Goal: Transaction & Acquisition: Purchase product/service

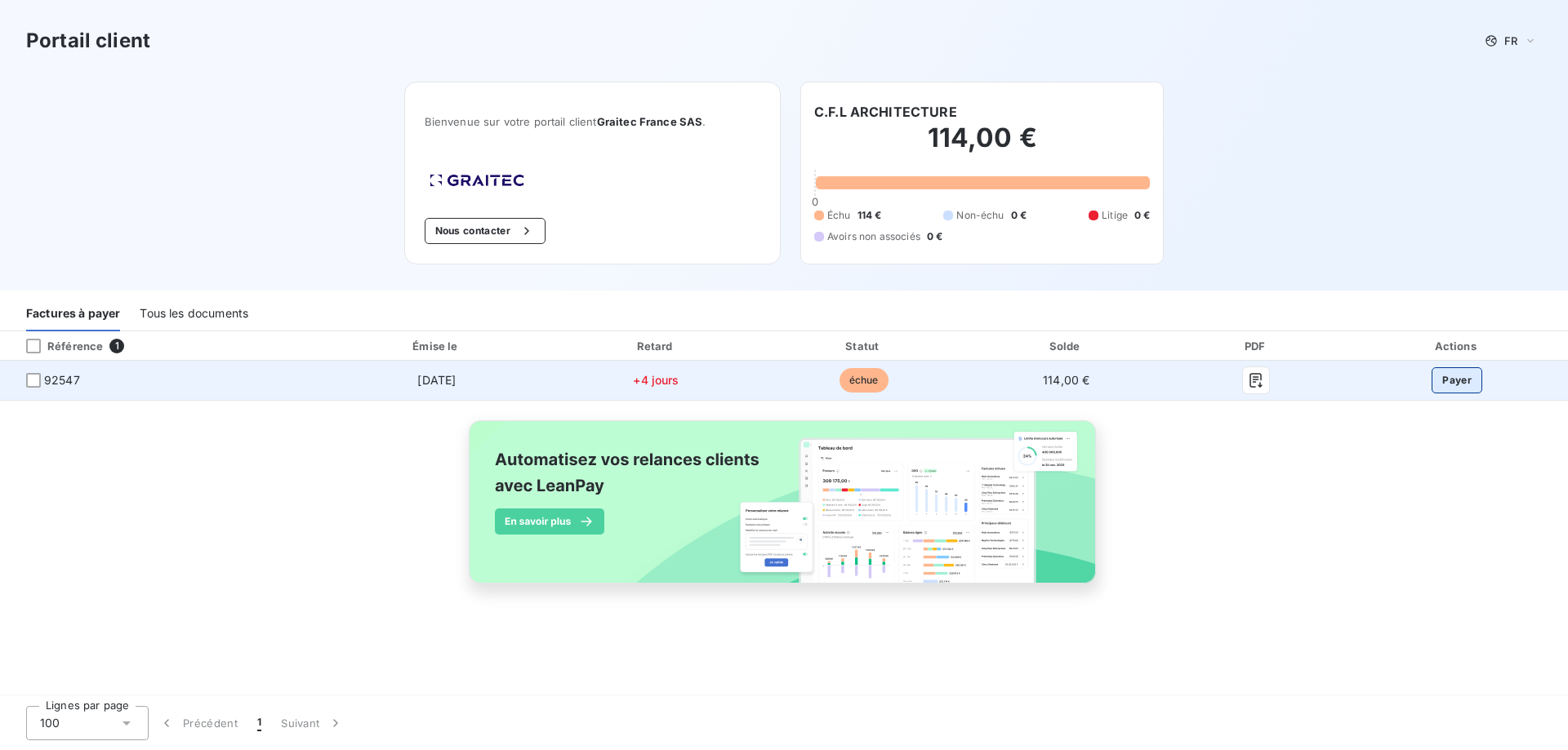
click at [1456, 379] on button "Payer" at bounding box center [1458, 380] width 51 height 26
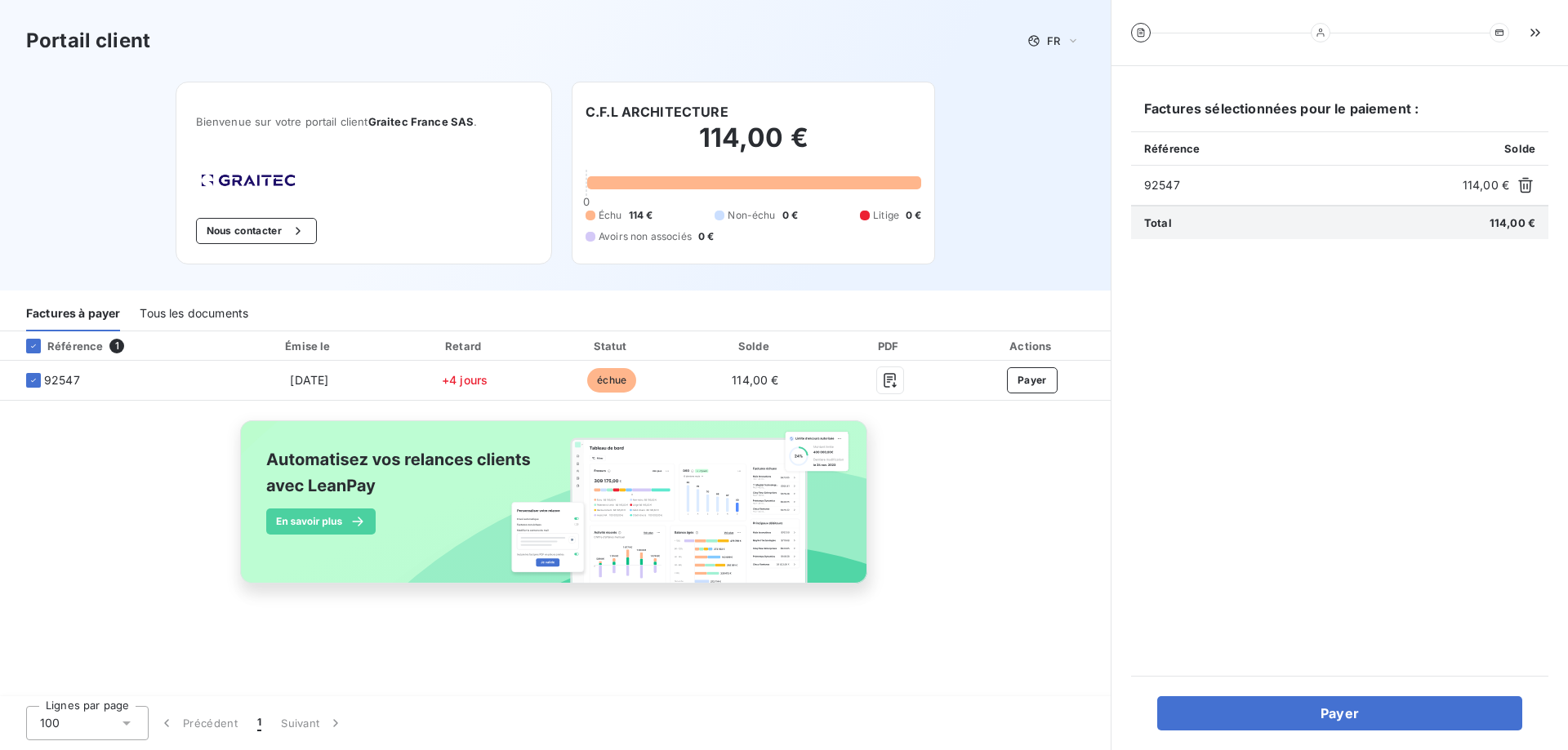
click at [188, 312] on div "Tous les documents" at bounding box center [194, 314] width 109 height 34
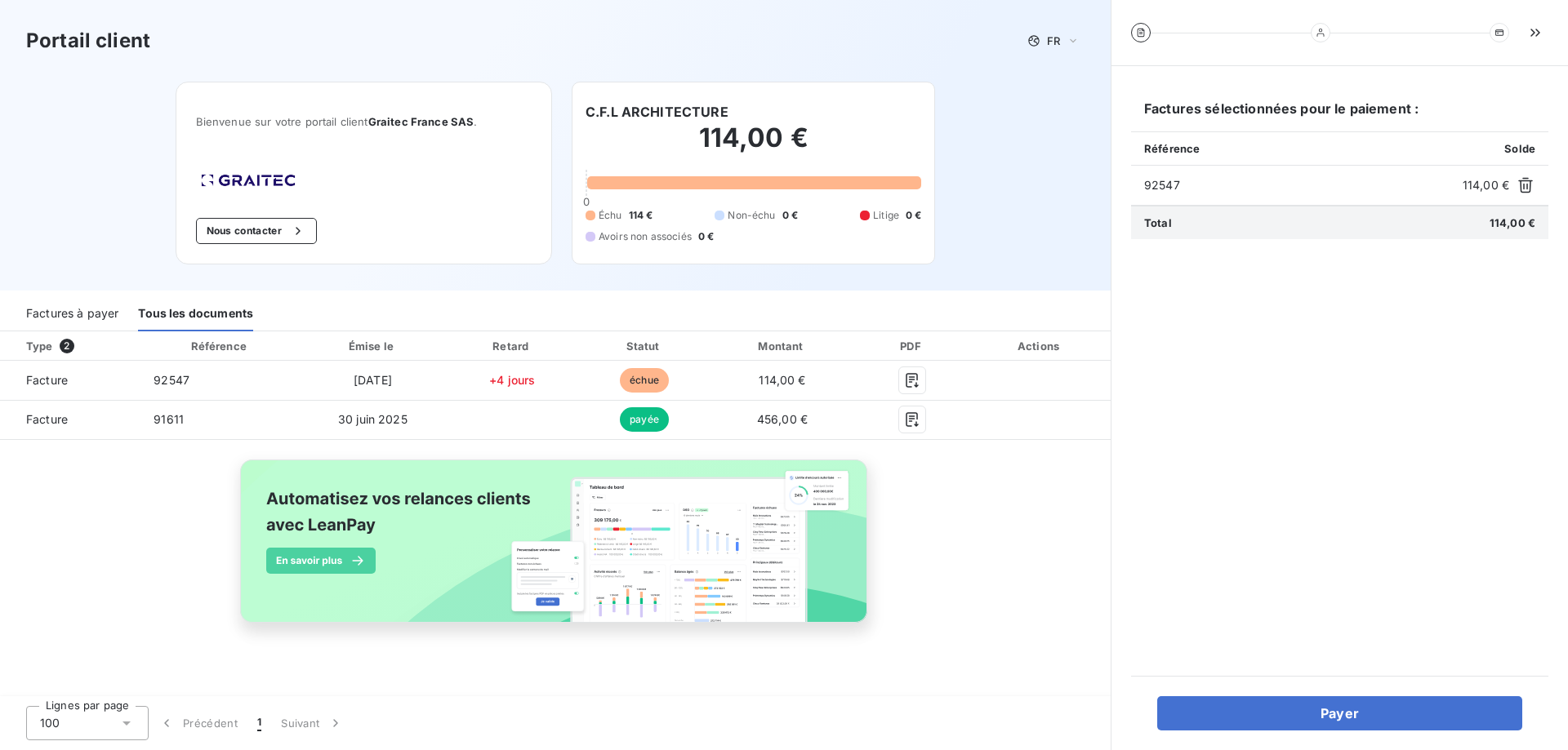
click at [1446, 341] on div "Factures sélectionnées pour le paiement : Référence Solde 92547 114,00 € Total …" at bounding box center [1340, 371] width 417 height 570
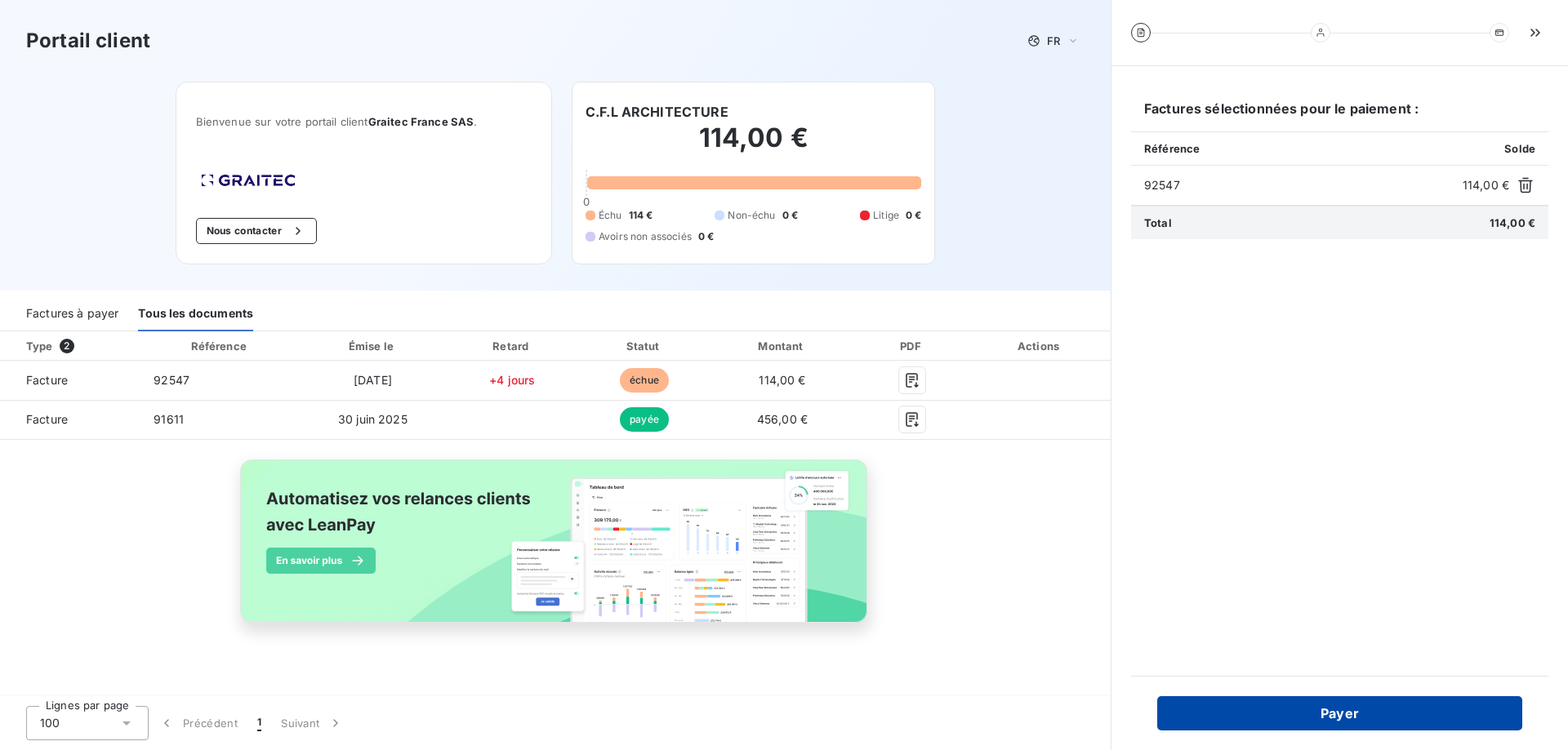
click at [1324, 711] on button "Payer" at bounding box center [1339, 713] width 365 height 34
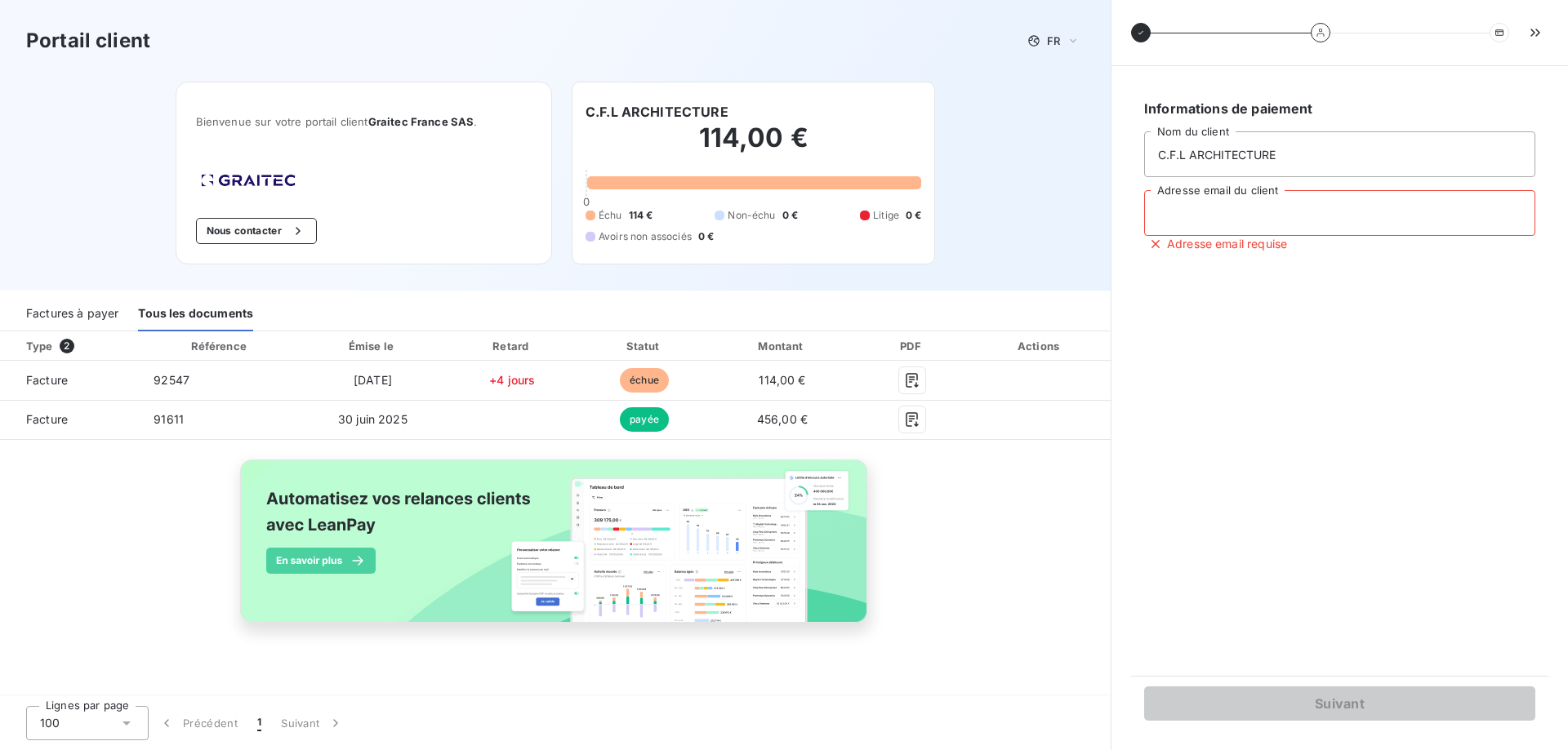
click at [1193, 200] on input "Adresse email du client" at bounding box center [1340, 213] width 391 height 46
click at [1285, 392] on div "Informations de paiement C.F.L ARCHITECTURE Nom du client Adresse email du clie…" at bounding box center [1340, 371] width 417 height 570
click at [1265, 195] on input "Adresse email du client" at bounding box center [1340, 213] width 391 height 46
click at [1283, 157] on input "C.F.L ARCHITECTURE" at bounding box center [1340, 154] width 391 height 46
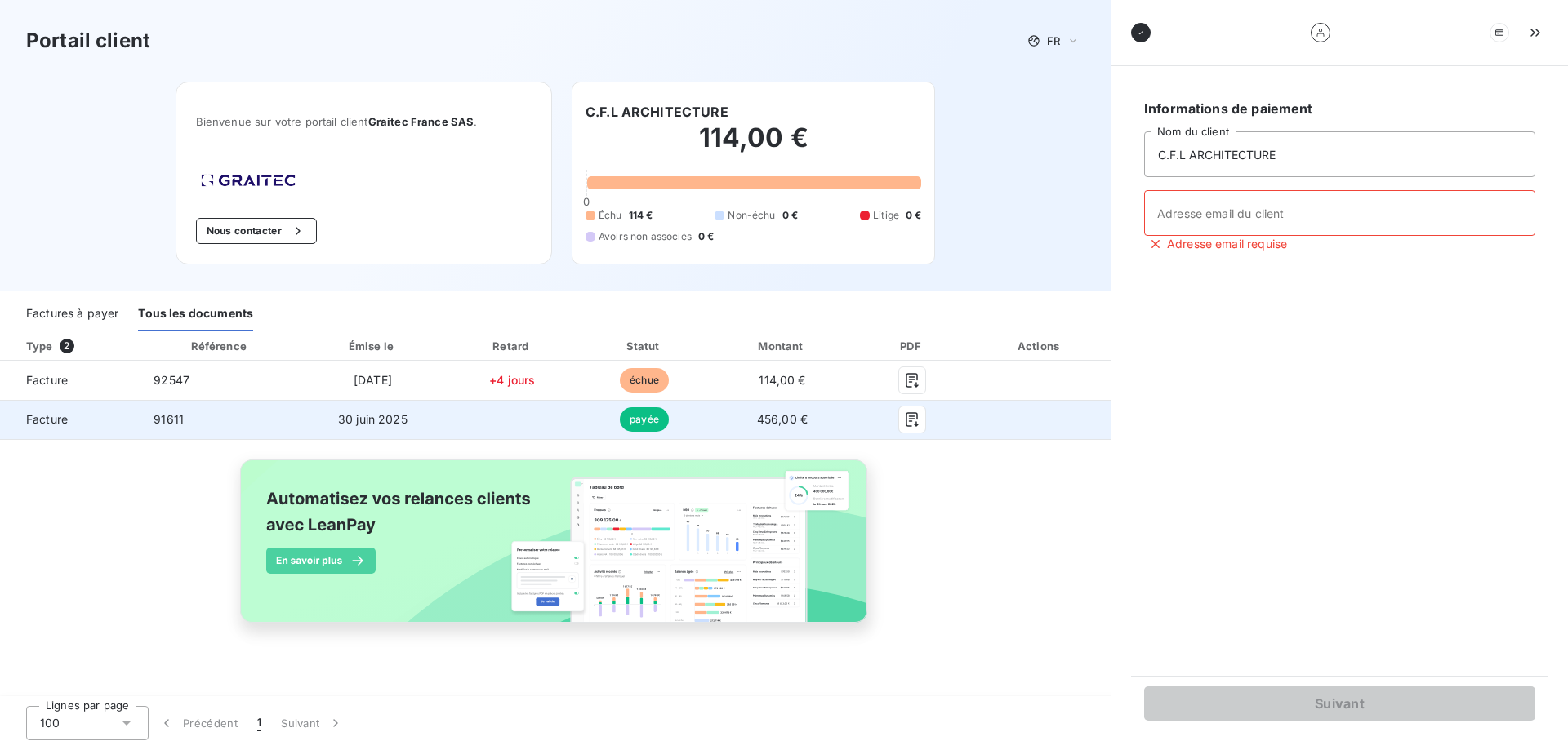
click at [802, 423] on span "456,00 €" at bounding box center [783, 420] width 51 height 14
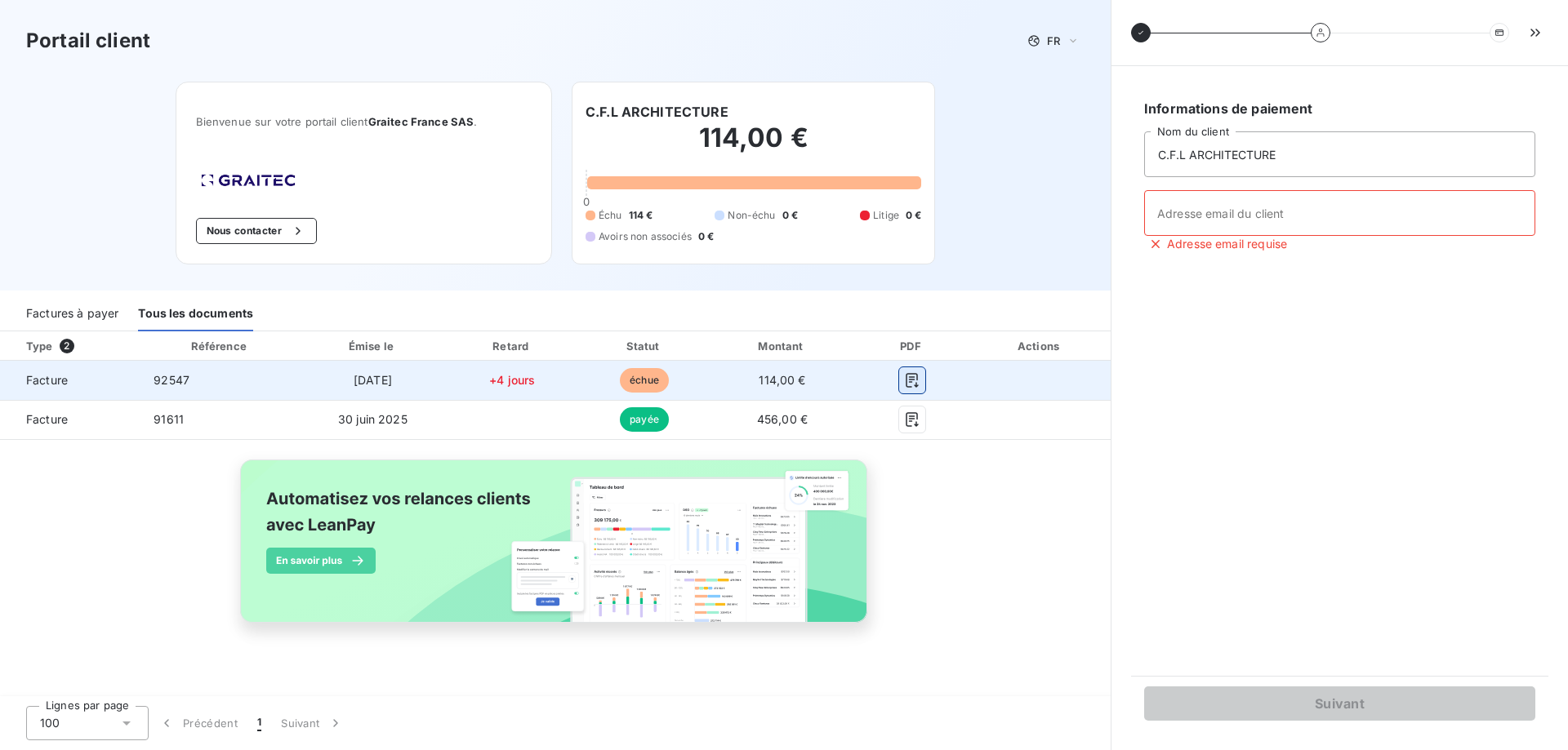
click at [921, 381] on button "button" at bounding box center [912, 380] width 26 height 26
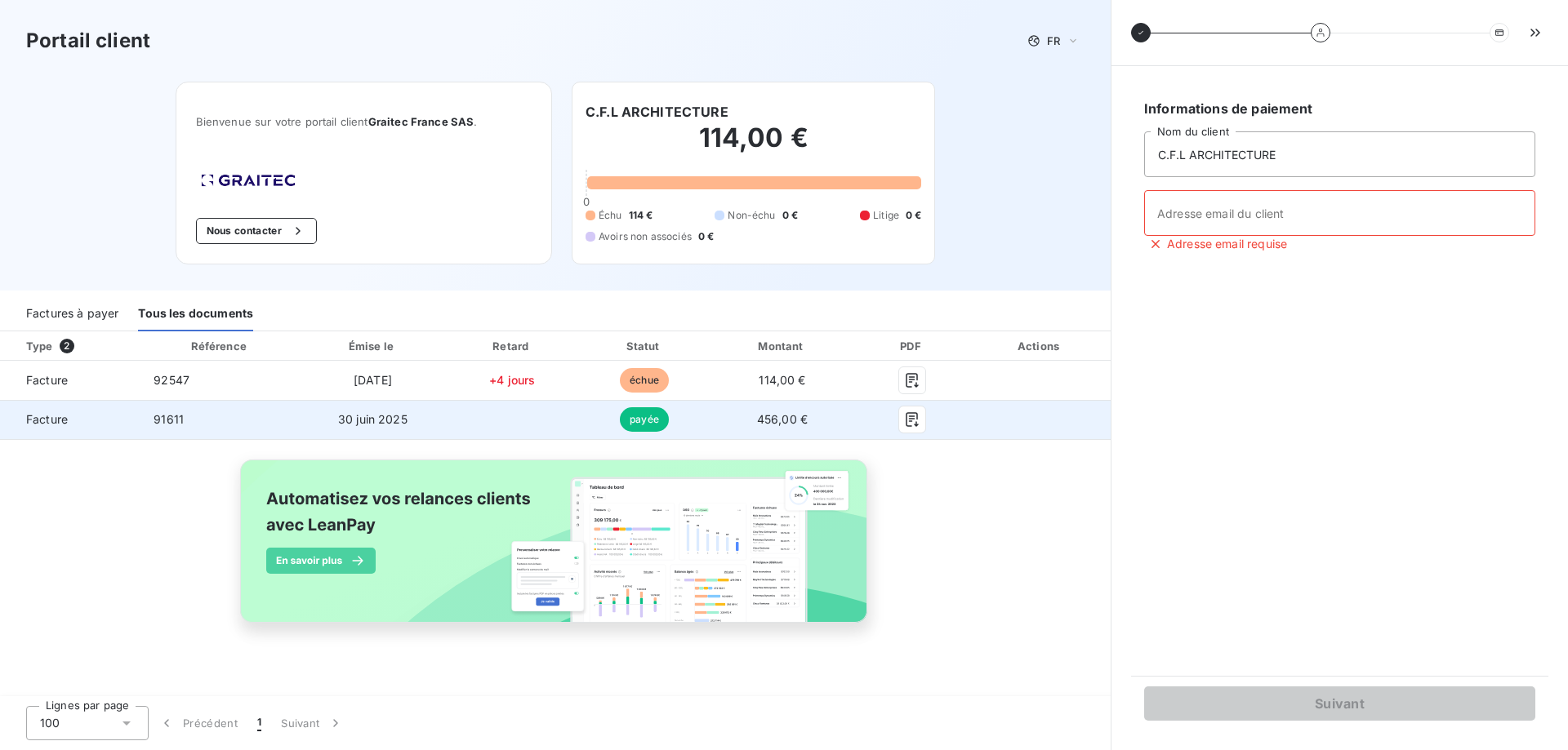
click at [245, 407] on td "91611" at bounding box center [220, 420] width 160 height 39
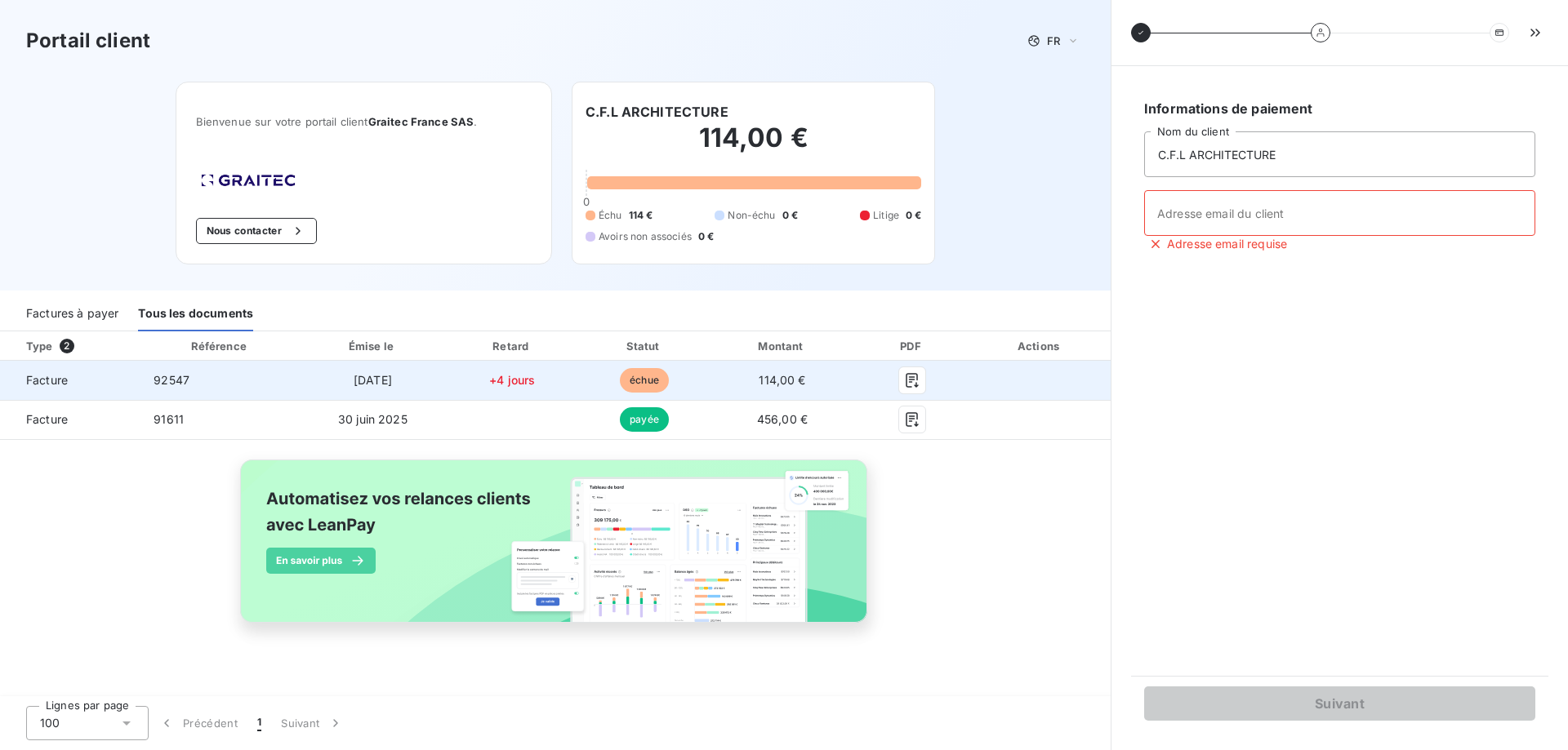
click at [259, 379] on td "92547" at bounding box center [220, 380] width 160 height 39
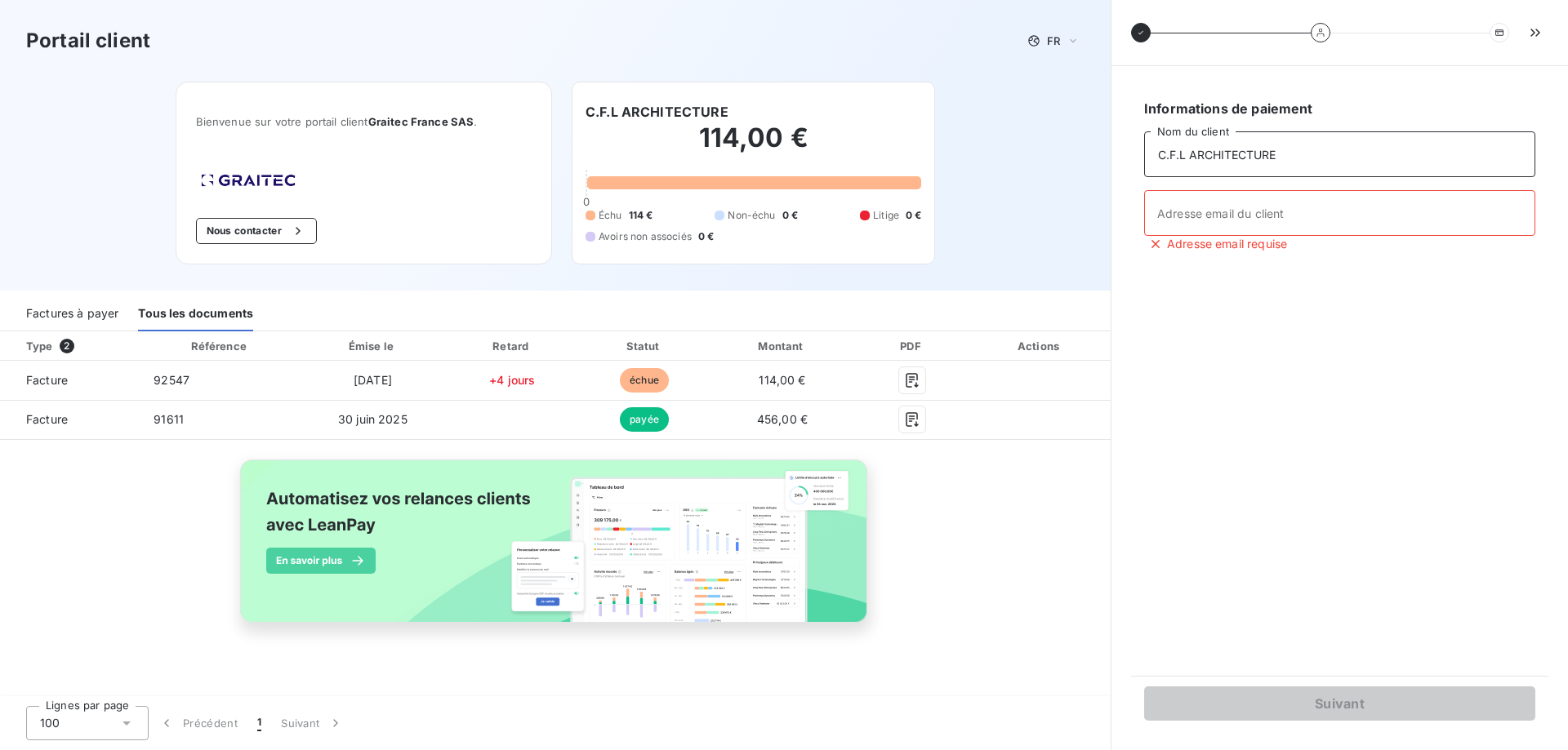
drag, startPoint x: 1167, startPoint y: 152, endPoint x: 902, endPoint y: 181, distance: 266.6
click at [1145, 177] on input "C.F.L ARCHITECTURE" at bounding box center [1340, 154] width 391 height 46
type input "CFL ARCHITECTES"
click at [1233, 209] on input "Adresse email du client" at bounding box center [1340, 213] width 391 height 46
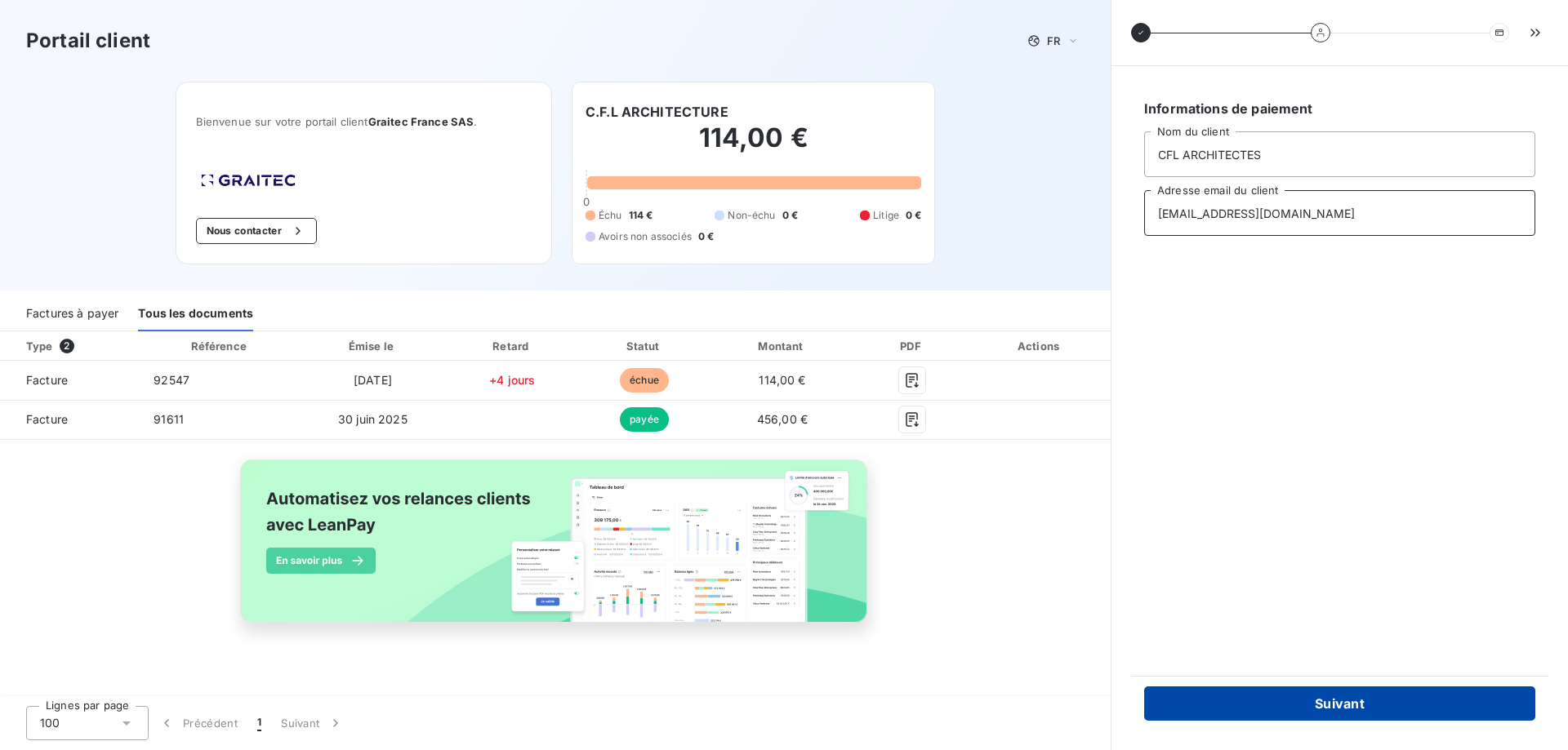
type input "cflarchi@cflarchi.com"
click at [1330, 702] on button "Suivant" at bounding box center [1340, 704] width 391 height 34
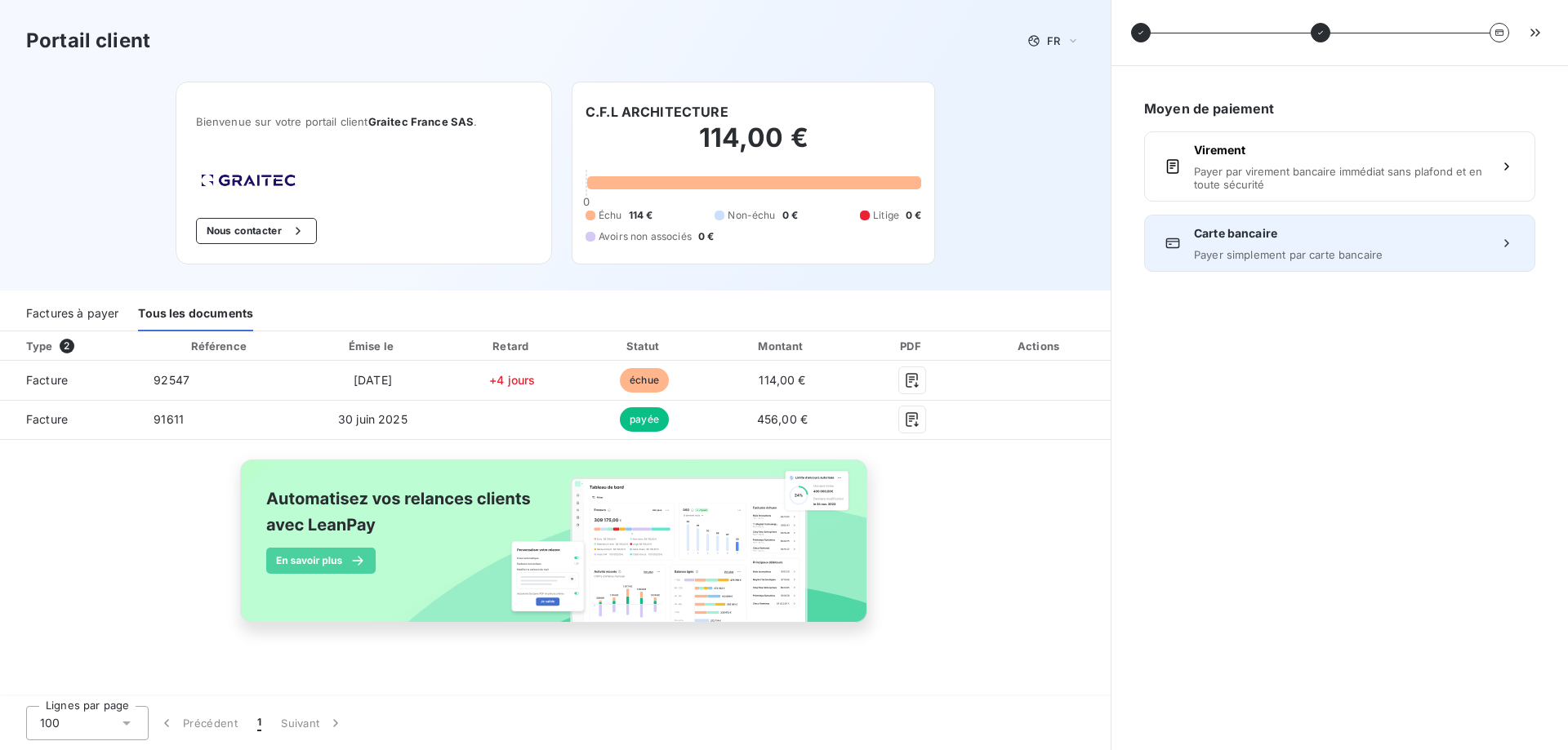
click at [1266, 249] on span "Payer simplement par carte bancaire" at bounding box center [1339, 254] width 292 height 13
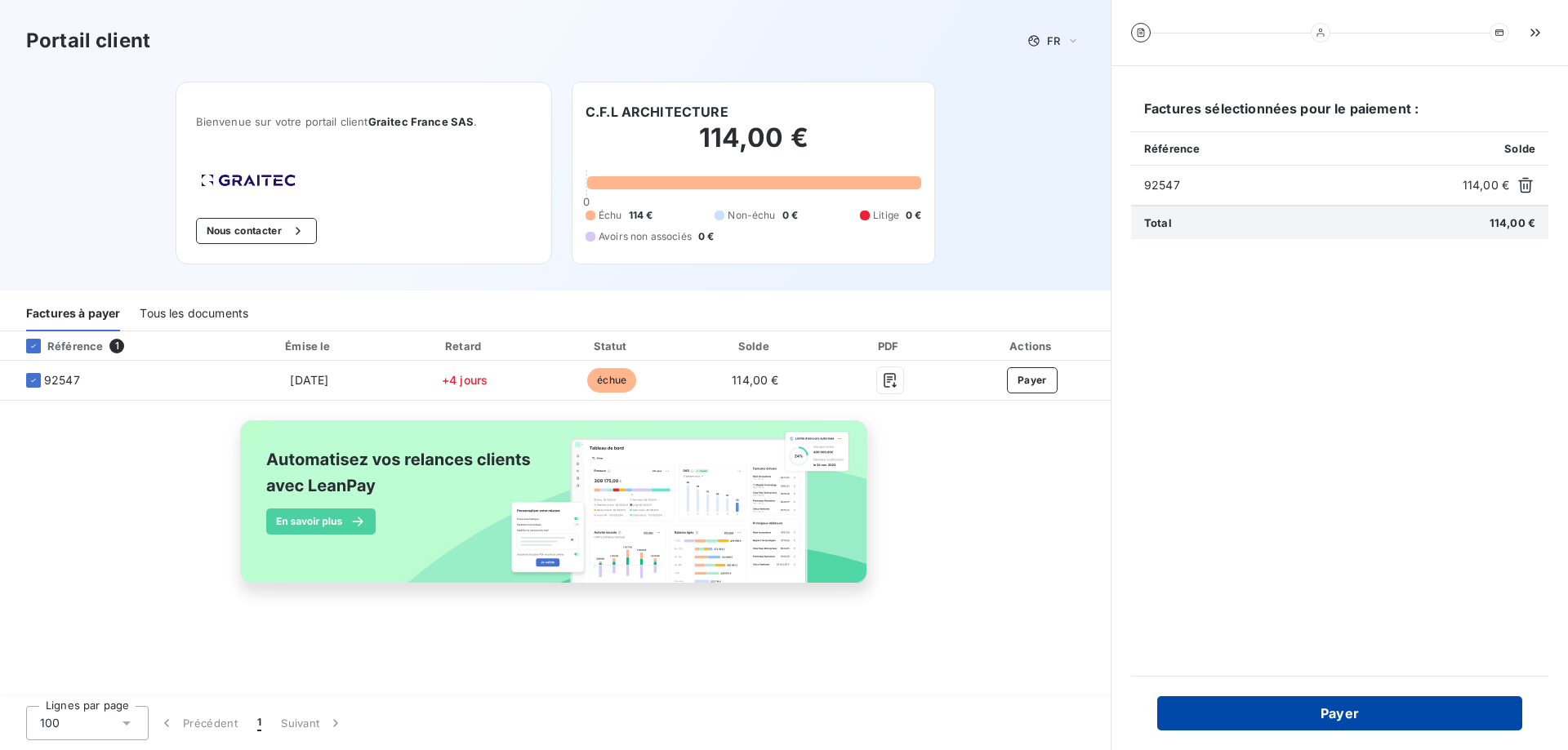
click at [1319, 707] on button "Payer" at bounding box center [1339, 713] width 365 height 34
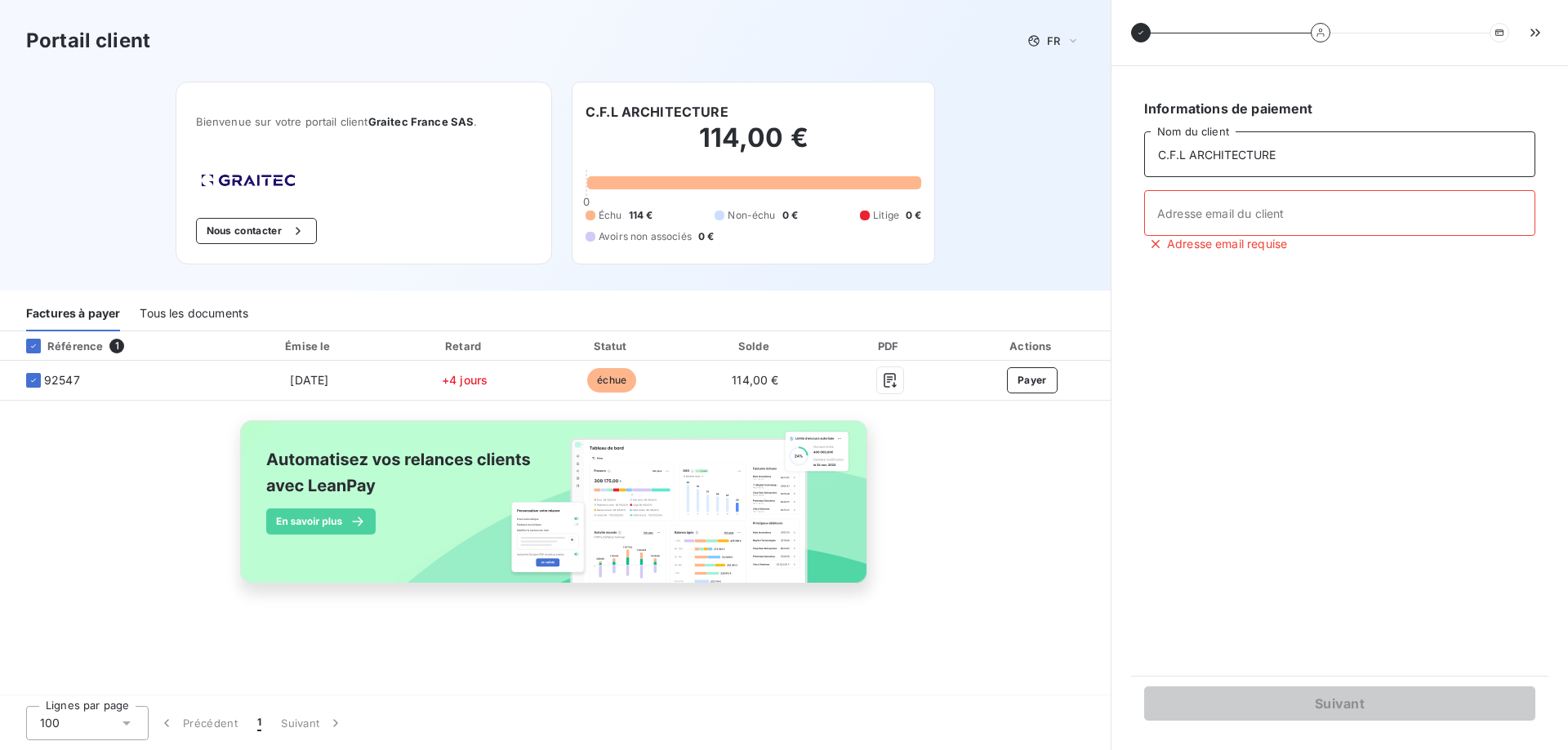
click at [1145, 152] on input "C.F.L ARCHITECTURE" at bounding box center [1340, 154] width 391 height 46
type input "CFL ARCHITECTES"
drag, startPoint x: 1174, startPoint y: 210, endPoint x: 1165, endPoint y: 209, distance: 9.1
click at [1172, 210] on input "Adresse email du client" at bounding box center [1340, 213] width 391 height 46
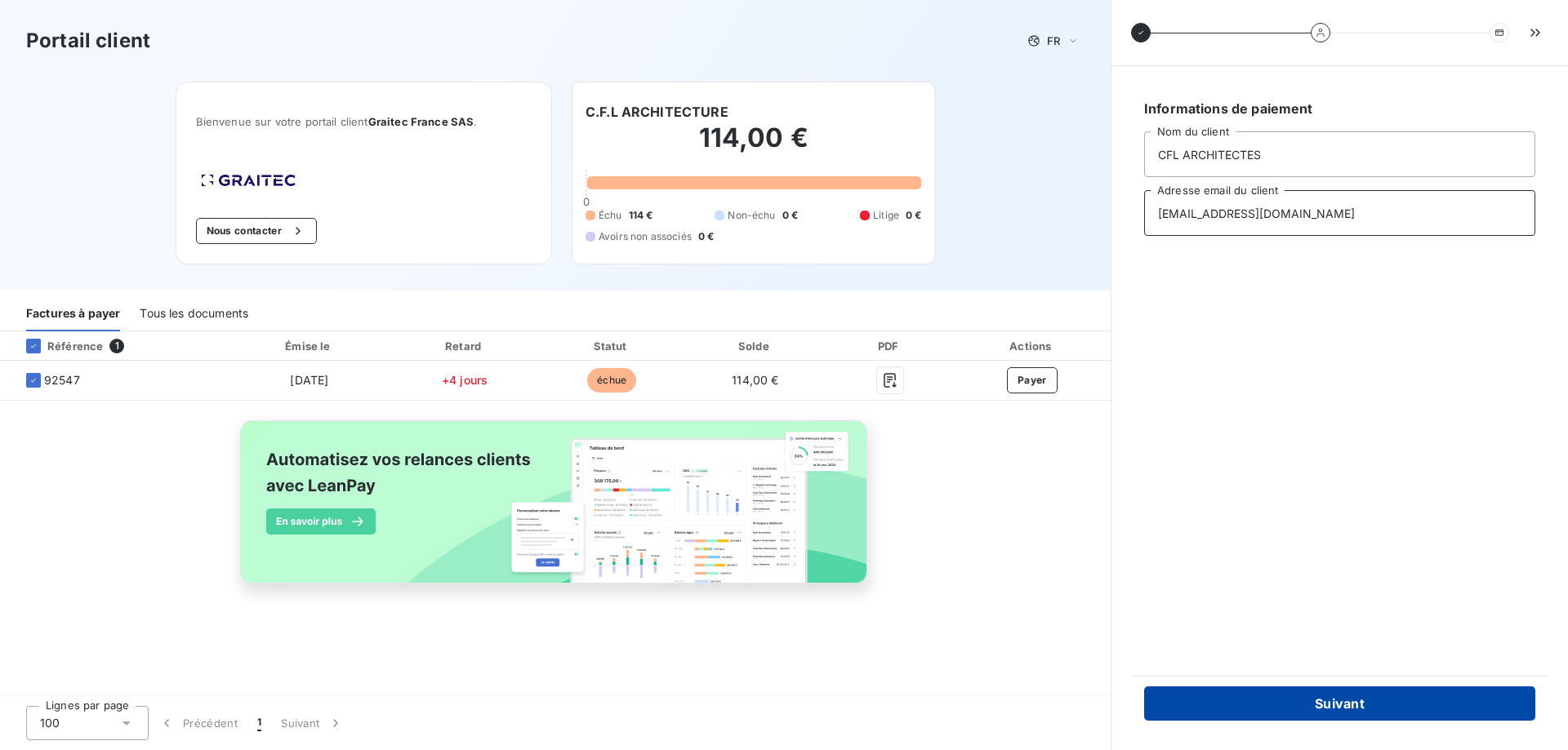
type input "cflarchi@cflarchi.com"
click at [1316, 698] on button "Suivant" at bounding box center [1340, 704] width 391 height 34
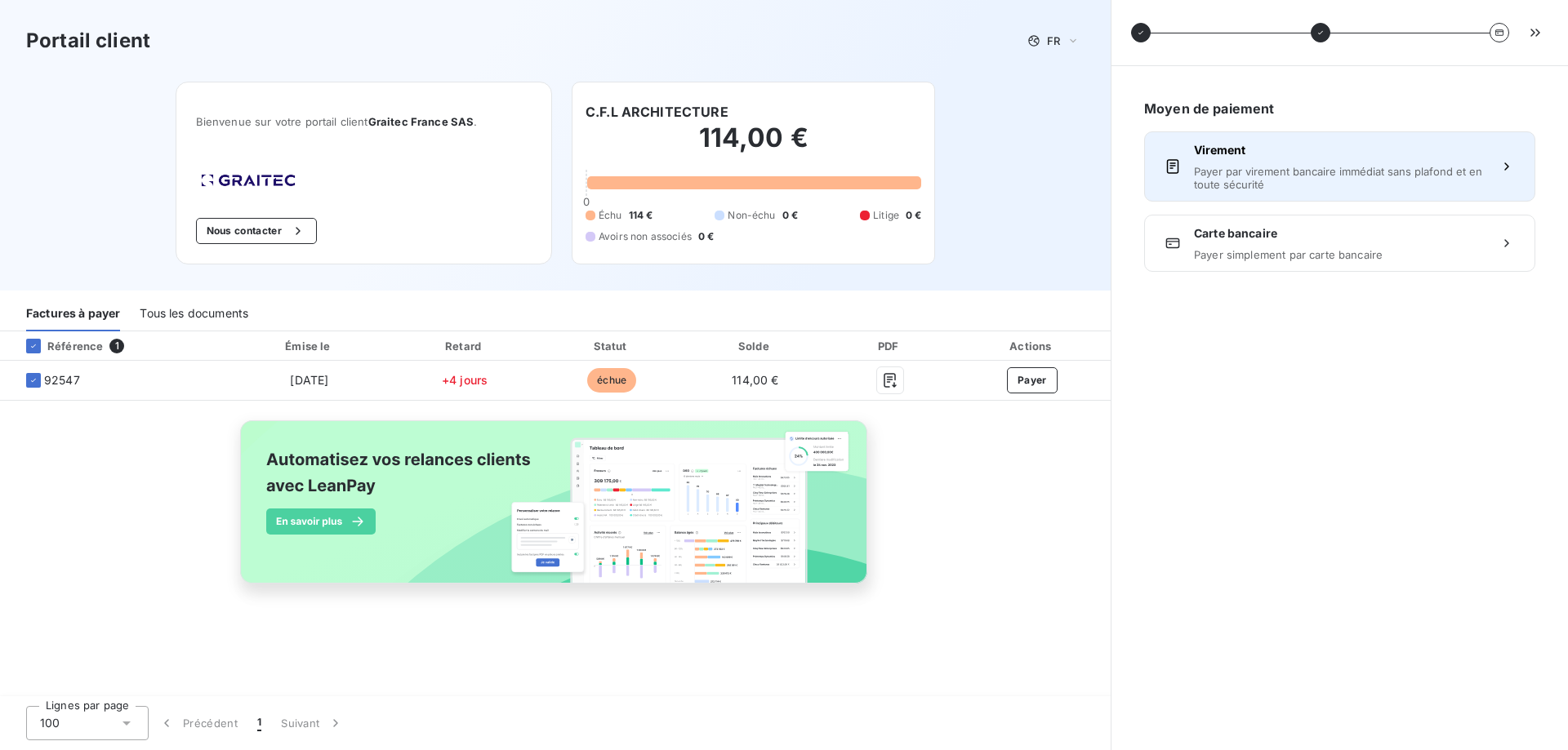
click at [1268, 185] on span "Payer par virement bancaire immédiat sans plafond et en toute sécurité" at bounding box center [1339, 178] width 292 height 26
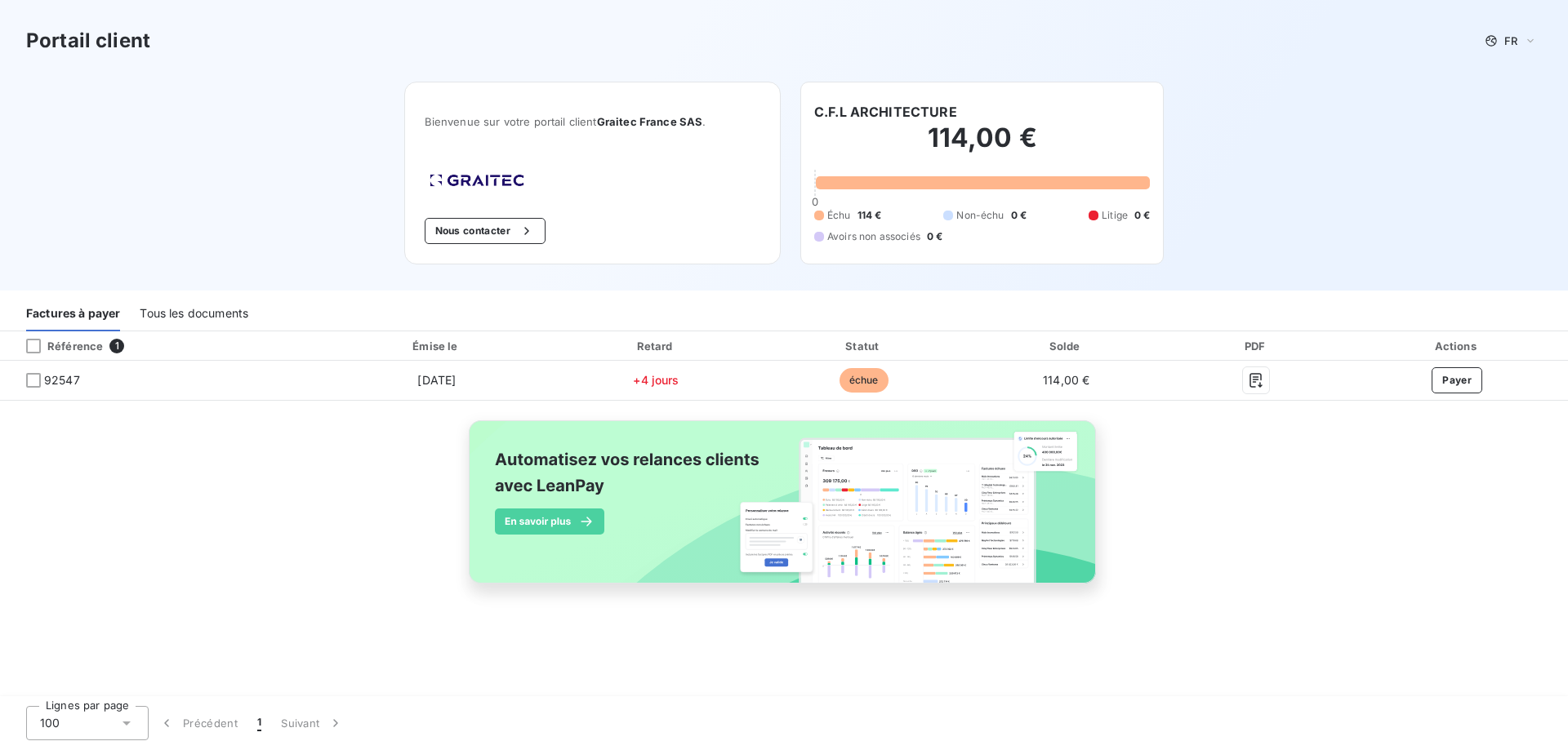
click at [310, 56] on div "Portail client FR" at bounding box center [784, 40] width 1568 height 81
drag, startPoint x: 1240, startPoint y: 459, endPoint x: 1196, endPoint y: 464, distance: 44.3
click at [1240, 461] on div "Référence 1 Émise le Retard Statut Solde PDF Actions 92547 [DATE] +4 jours échu…" at bounding box center [784, 476] width 1568 height 290
click at [276, 511] on div "Référence 1 Émise le Retard Statut Solde PDF Actions 92547 [DATE] +4 jours échu…" at bounding box center [784, 476] width 1568 height 290
click at [1236, 492] on div "Référence 1 Émise le Retard Statut Solde PDF Actions 92547 [DATE] +4 jours échu…" at bounding box center [784, 476] width 1568 height 290
